Goal: Transaction & Acquisition: Subscribe to service/newsletter

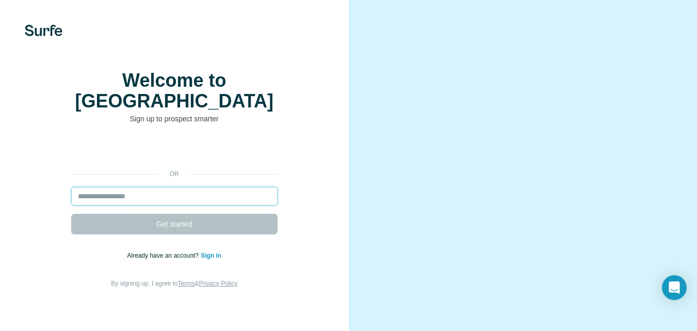
click at [179, 195] on input "email" at bounding box center [174, 196] width 206 height 19
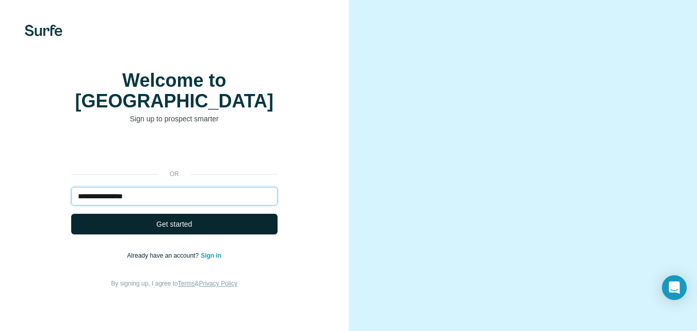
type input "**********"
click at [178, 220] on span "Get started" at bounding box center [174, 224] width 36 height 10
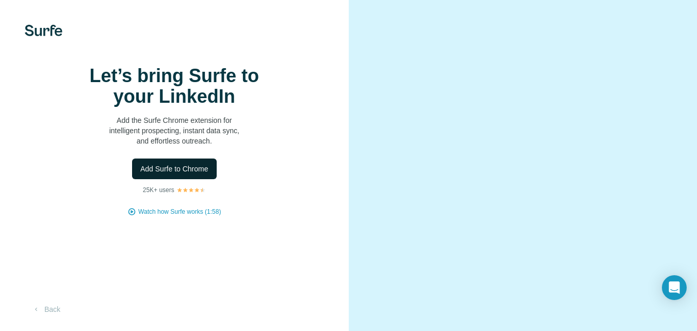
click at [182, 174] on span "Add Surfe to Chrome" at bounding box center [174, 169] width 68 height 10
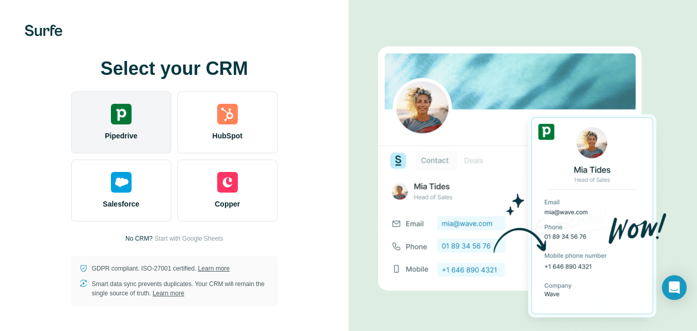
click at [149, 124] on div "Pipedrive" at bounding box center [121, 122] width 100 height 62
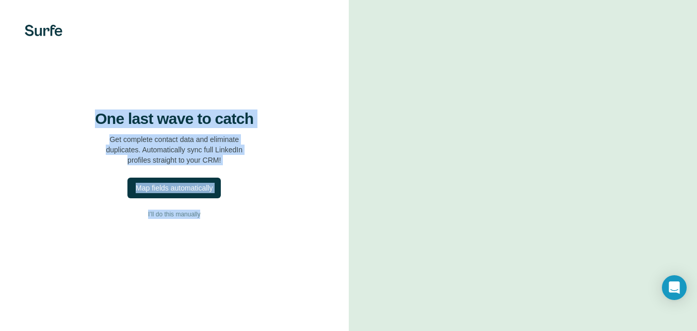
drag, startPoint x: 222, startPoint y: 254, endPoint x: 89, endPoint y: 141, distance: 175.0
click at [89, 141] on div "One last wave to catch Get complete contact data and eliminate duplicates. Auto…" at bounding box center [174, 165] width 349 height 331
copy div "One last wave to catch Get complete contact data and eliminate duplicates. Auto…"
click at [279, 248] on div "One last wave to catch Get complete contact data and eliminate duplicates. Auto…" at bounding box center [174, 165] width 349 height 331
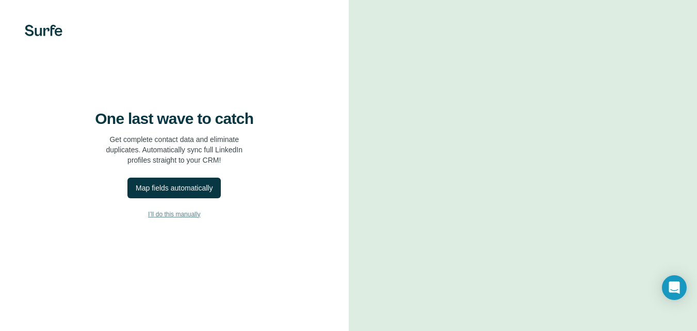
drag, startPoint x: 210, startPoint y: 244, endPoint x: 117, endPoint y: 236, distance: 93.2
click at [117, 222] on button "I’ll do this manually" at bounding box center [175, 213] width 308 height 15
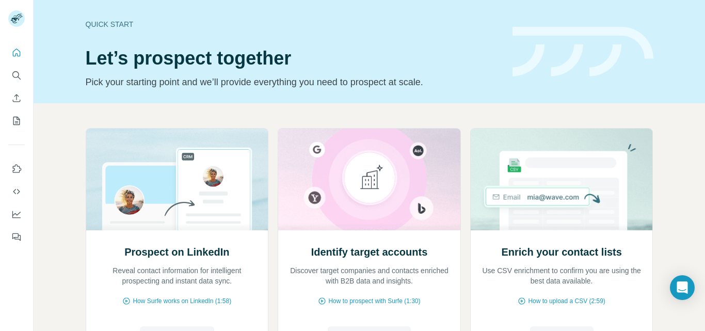
click at [669, 36] on div "Quick start Let’s prospect together Pick your starting point and we’ll provide …" at bounding box center [369, 51] width 671 height 103
click at [15, 49] on icon "Quick start" at bounding box center [16, 52] width 10 height 10
